Goal: Information Seeking & Learning: Learn about a topic

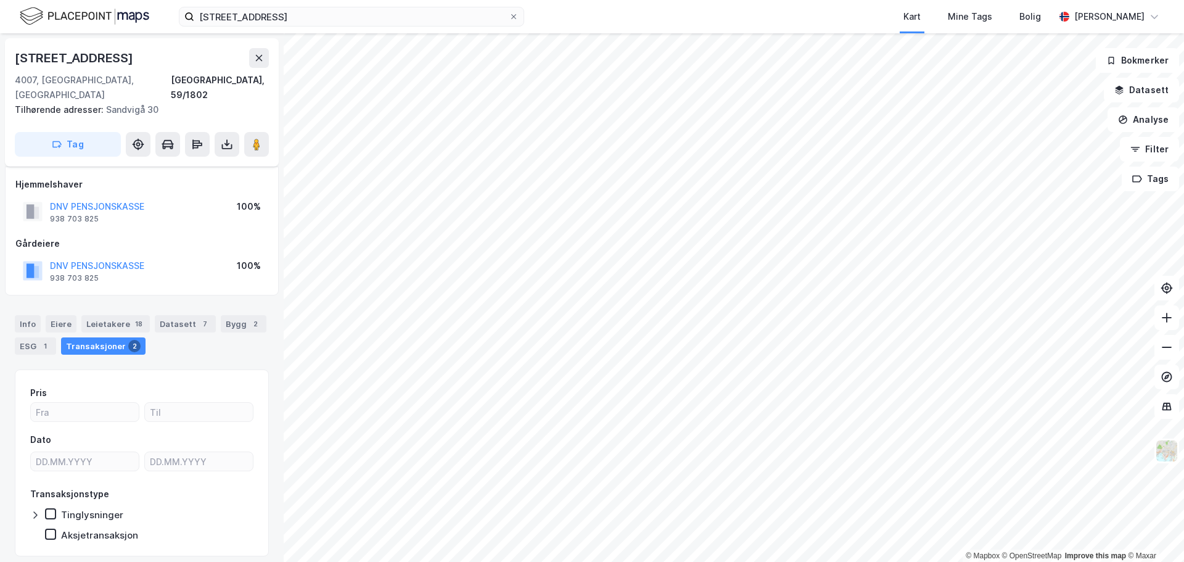
scroll to position [24, 0]
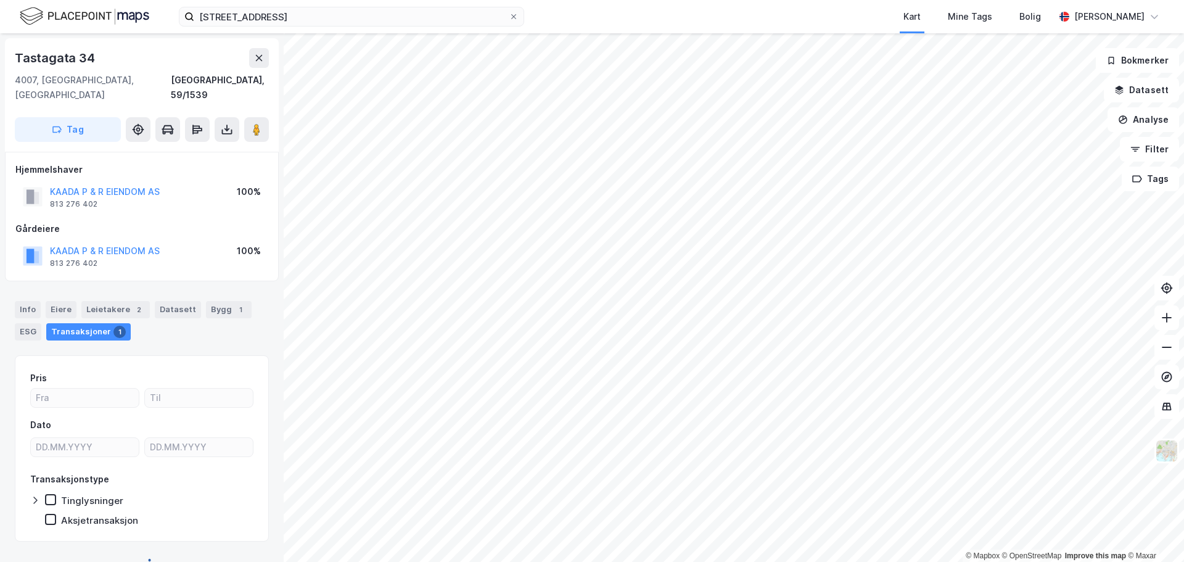
scroll to position [1, 0]
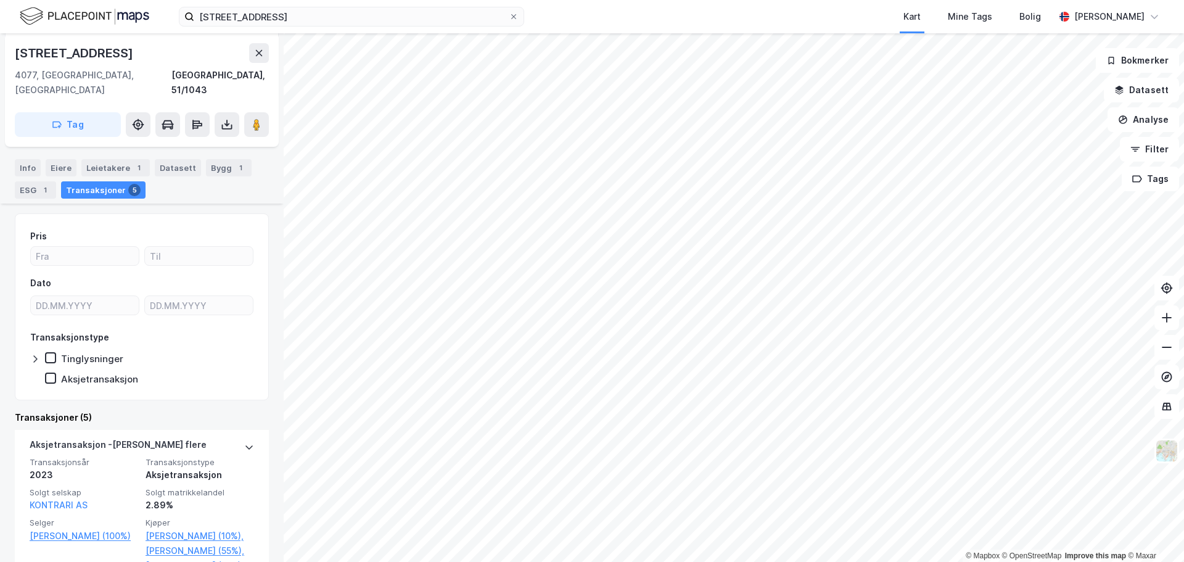
scroll to position [286, 0]
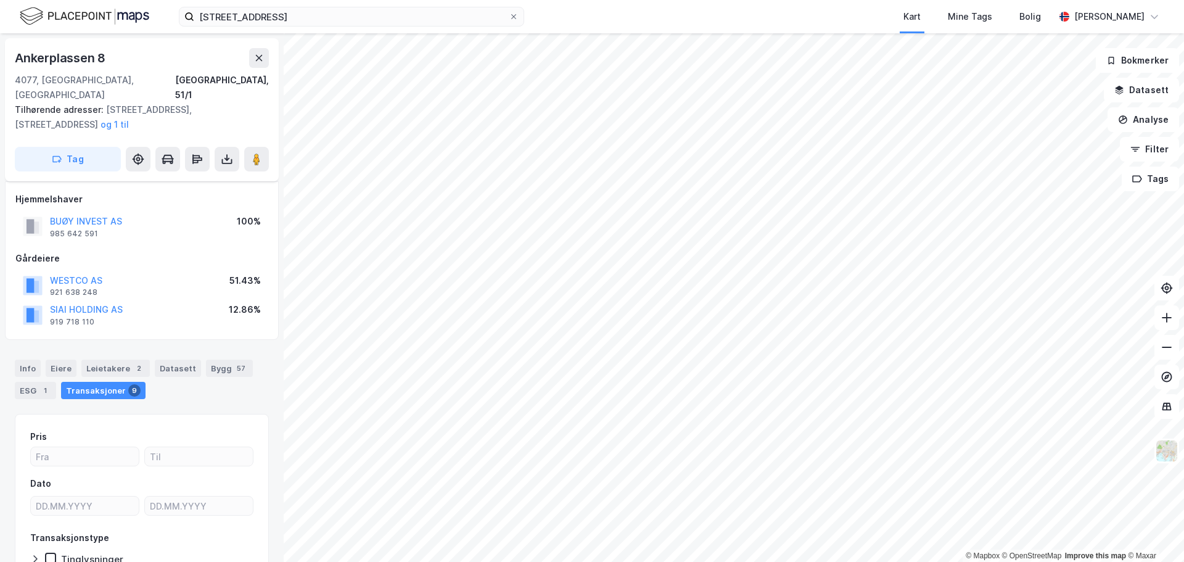
scroll to position [68, 0]
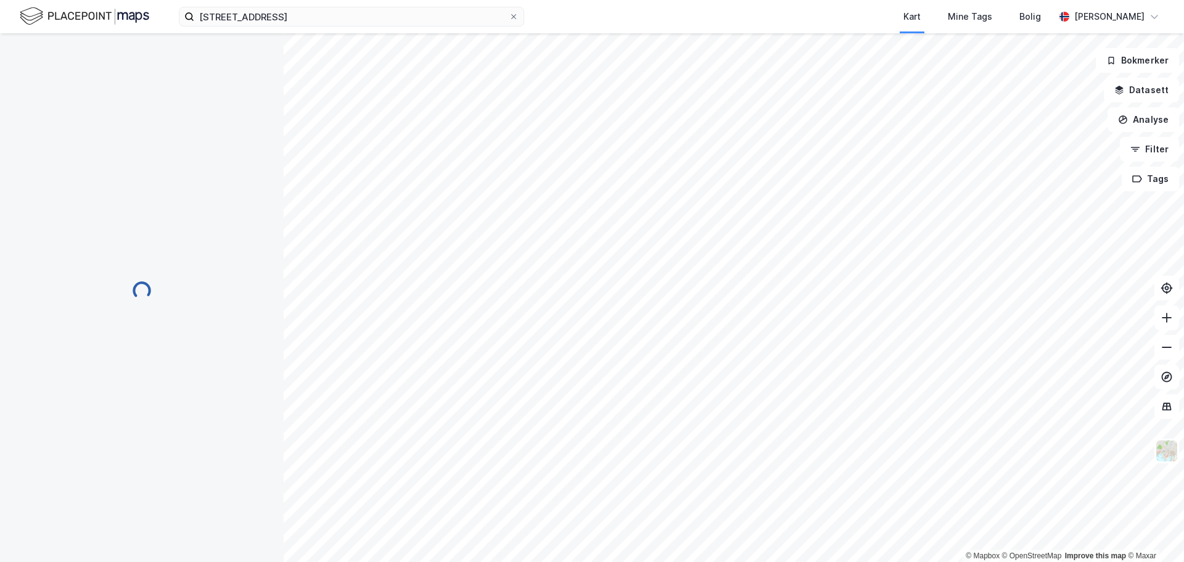
scroll to position [39, 0]
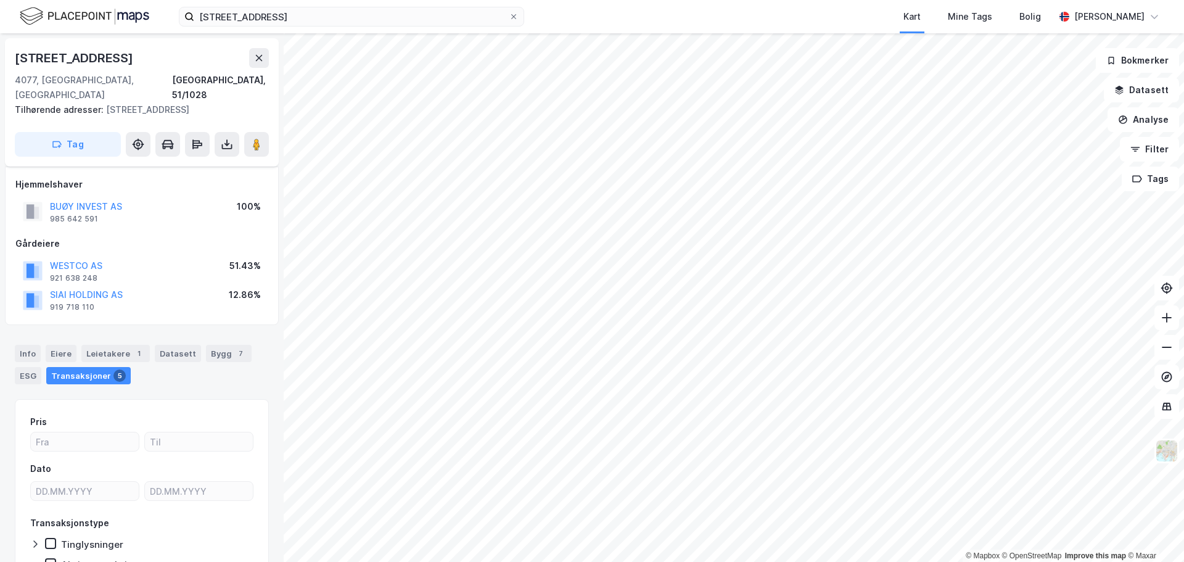
scroll to position [39, 0]
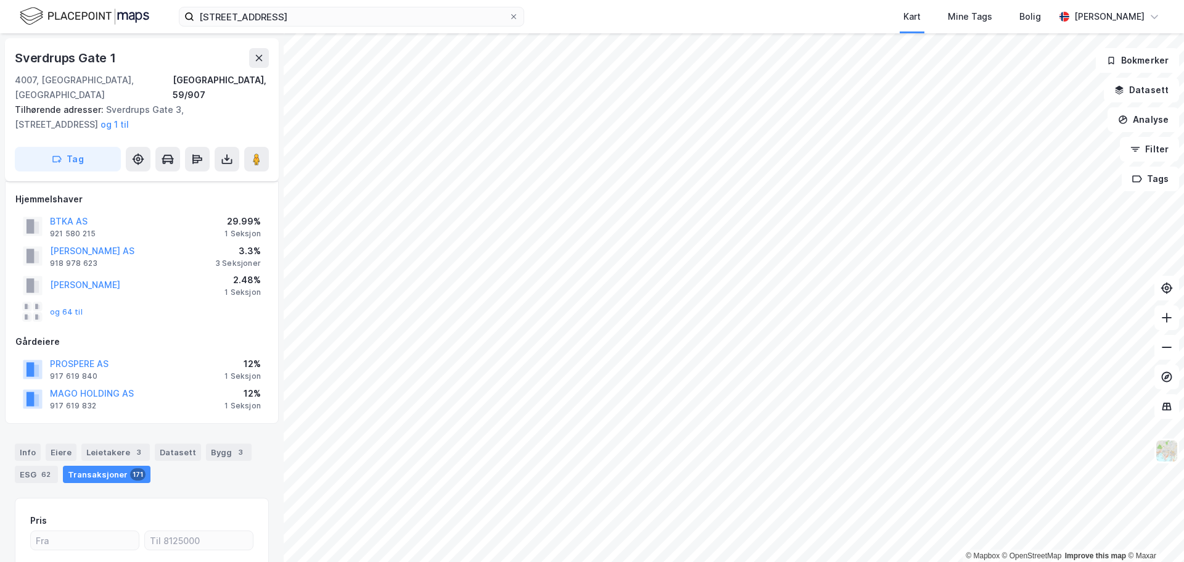
scroll to position [9, 0]
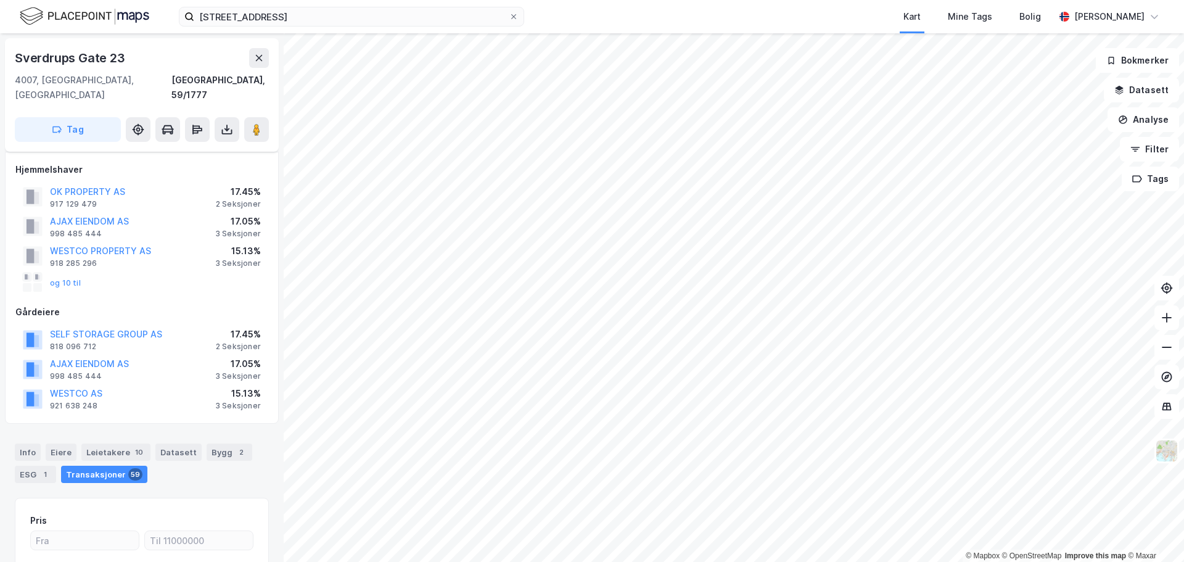
scroll to position [9, 0]
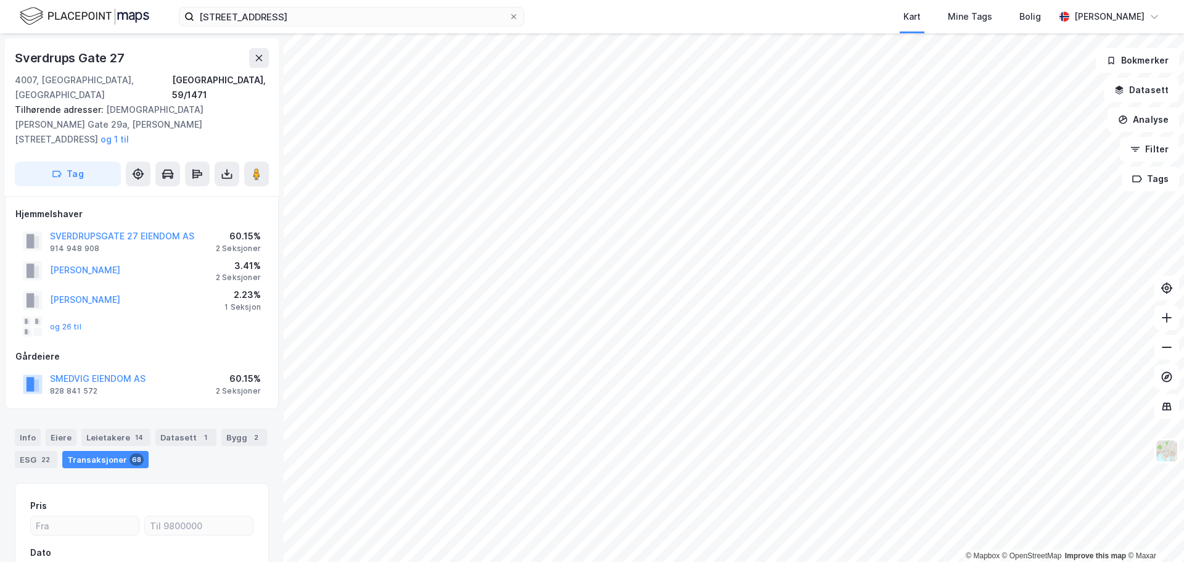
scroll to position [9, 0]
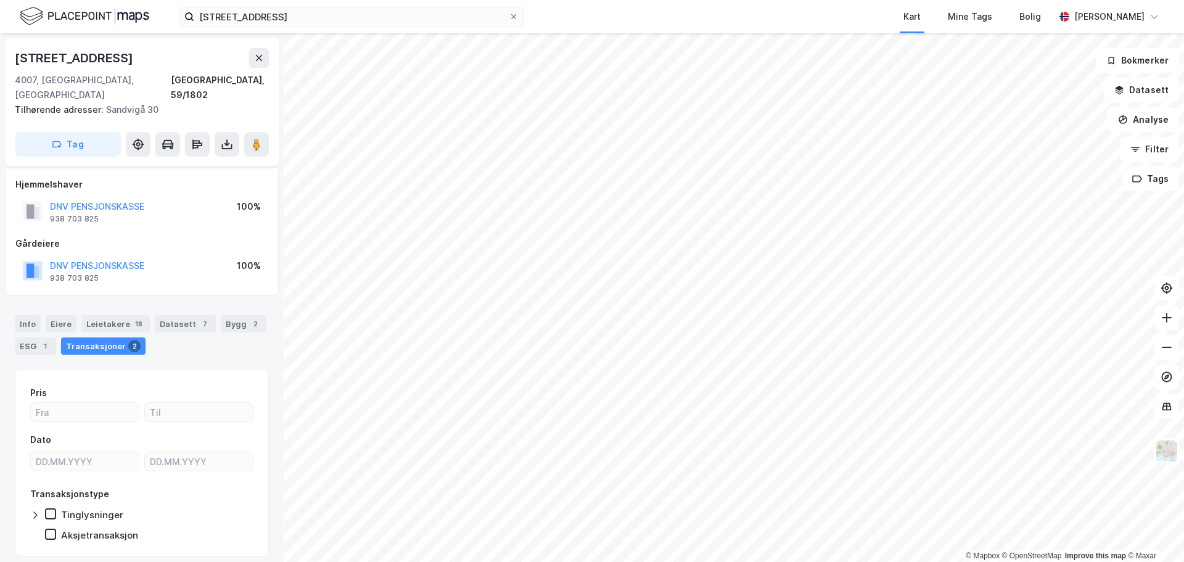
scroll to position [9, 0]
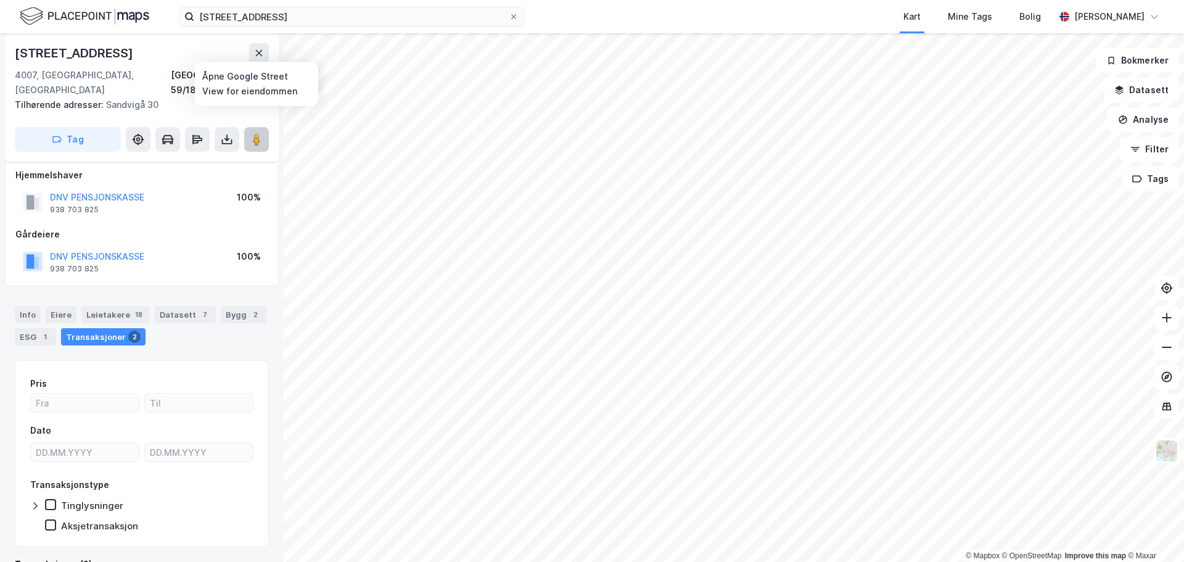
click at [260, 133] on image at bounding box center [256, 139] width 7 height 12
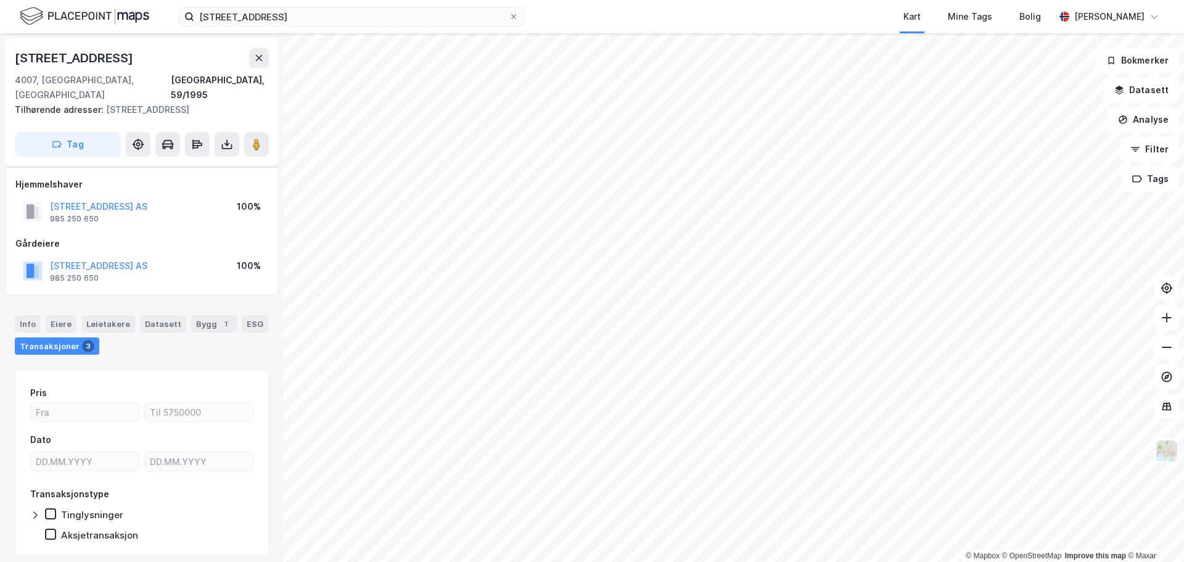
scroll to position [9, 0]
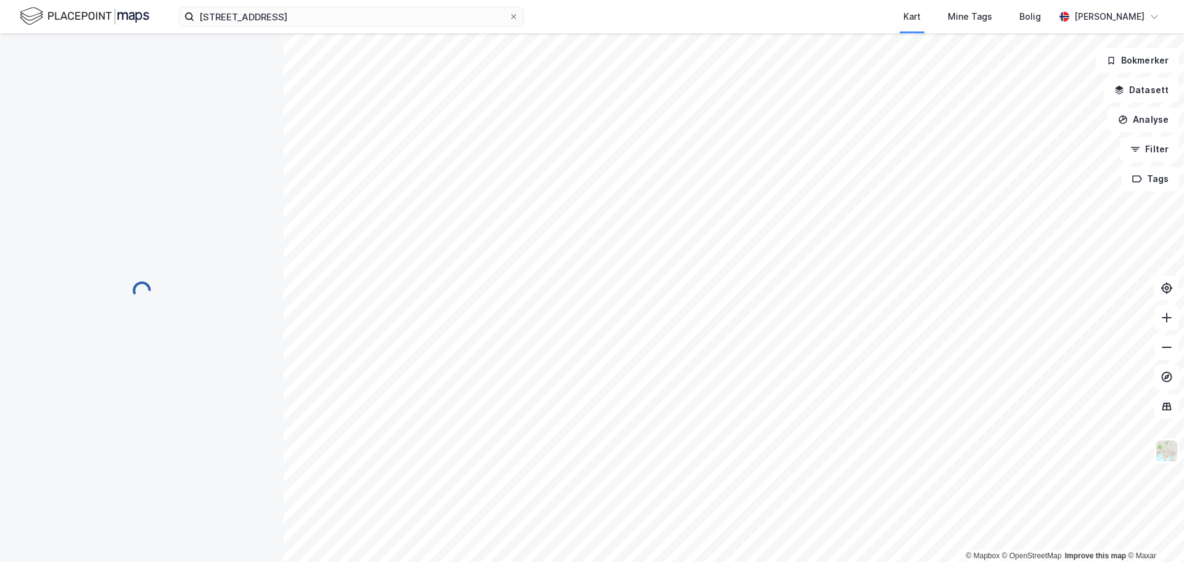
scroll to position [9, 0]
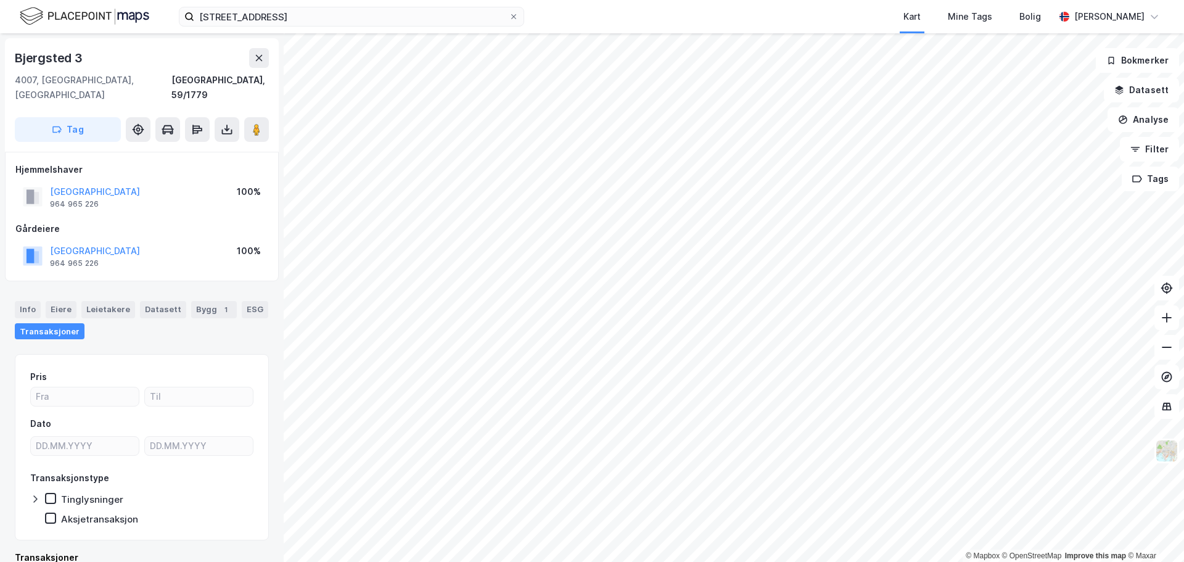
scroll to position [9, 0]
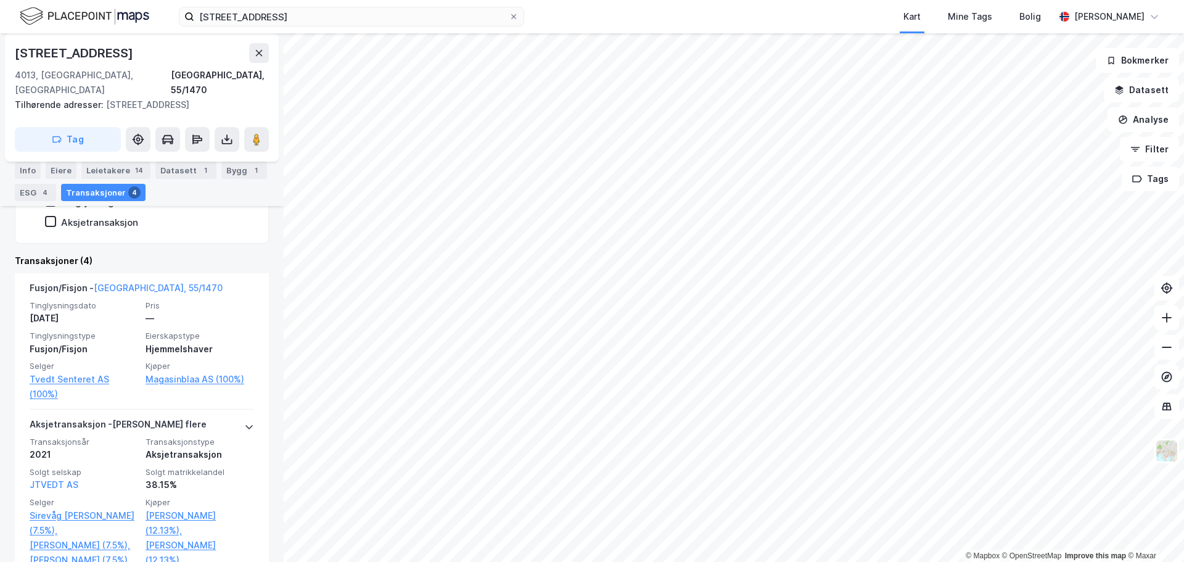
scroll to position [318, 0]
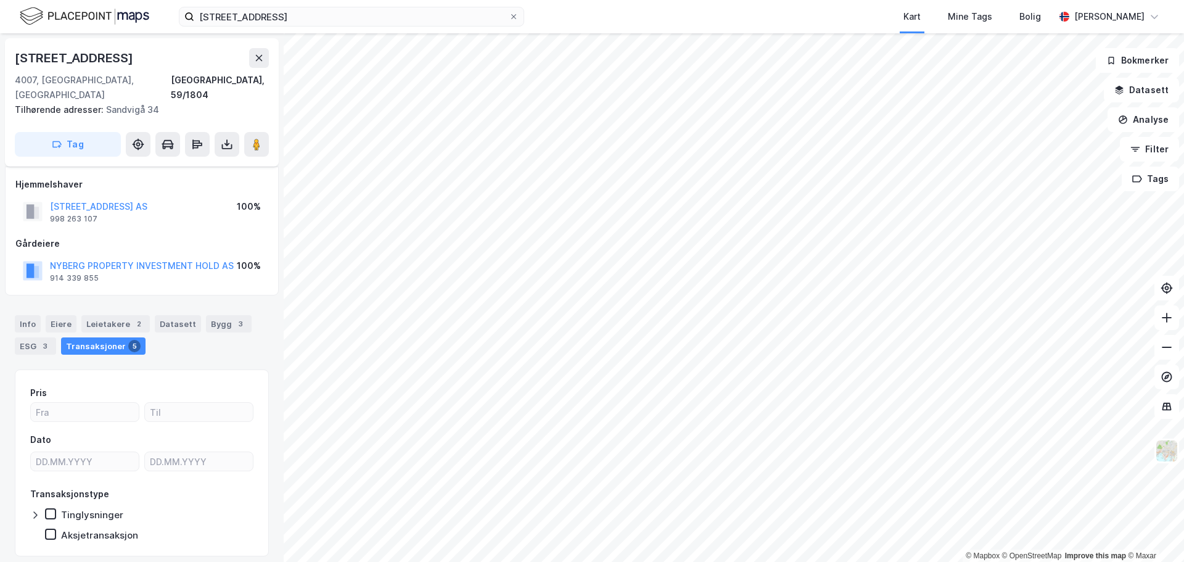
scroll to position [24, 0]
